Goal: Navigation & Orientation: Go to known website

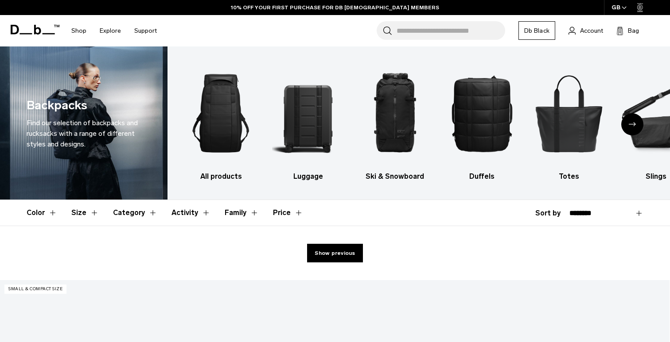
click at [33, 31] on icon at bounding box center [35, 30] width 49 height 10
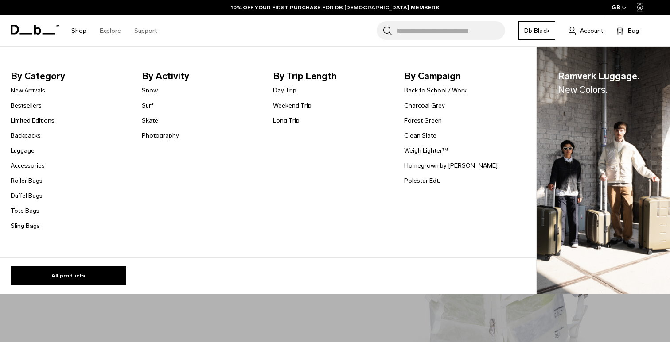
click at [77, 31] on link "Shop" at bounding box center [78, 30] width 15 height 31
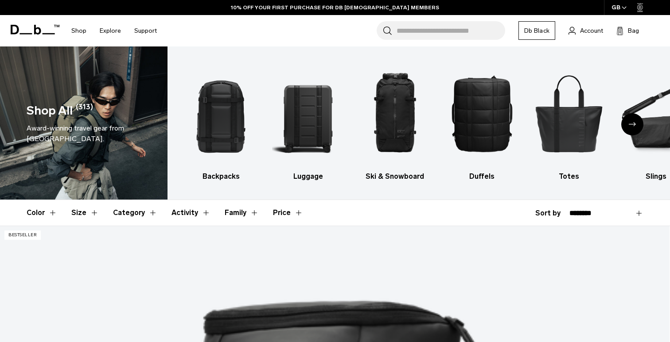
click at [31, 28] on icon at bounding box center [35, 30] width 49 height 10
